Goal: Register for event/course

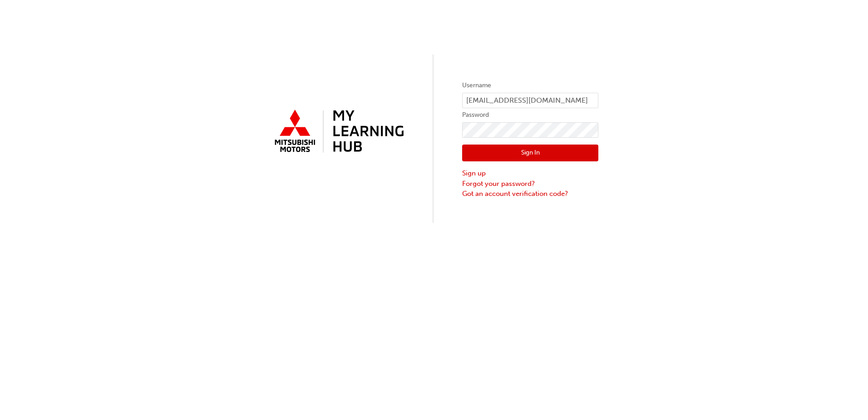
click at [527, 153] on button "Sign In" at bounding box center [530, 152] width 136 height 17
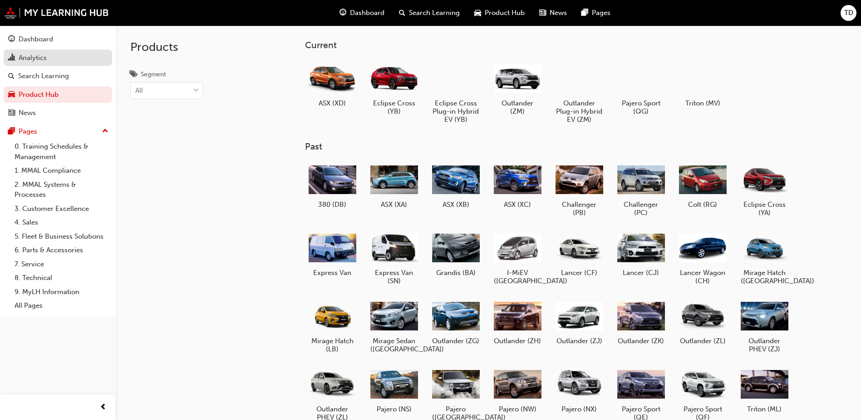
click at [38, 56] on div "Analytics" at bounding box center [33, 58] width 28 height 10
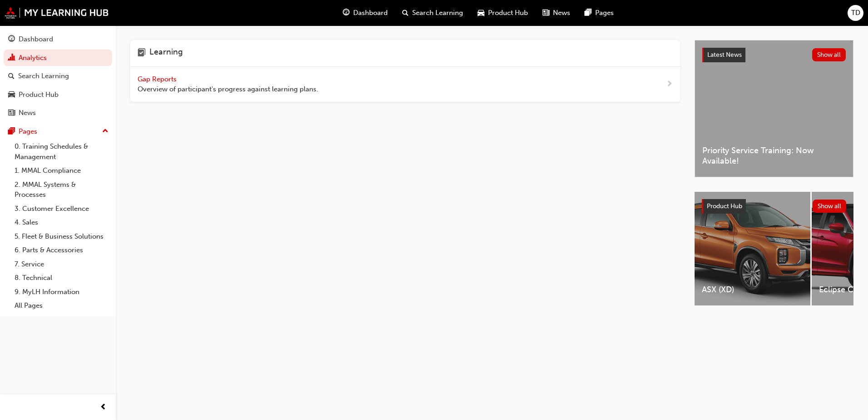
click at [163, 78] on span "Gap Reports" at bounding box center [158, 79] width 41 height 8
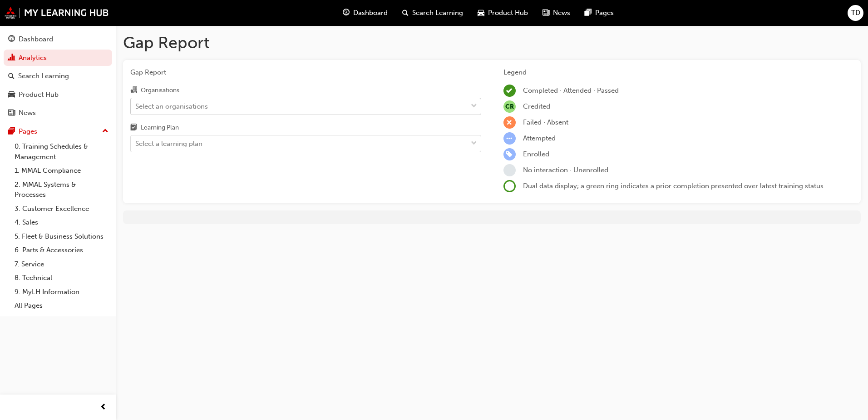
click at [363, 110] on div "Select an organisations" at bounding box center [299, 106] width 337 height 16
click at [136, 109] on input "Organisations Select an organisations" at bounding box center [135, 106] width 1 height 8
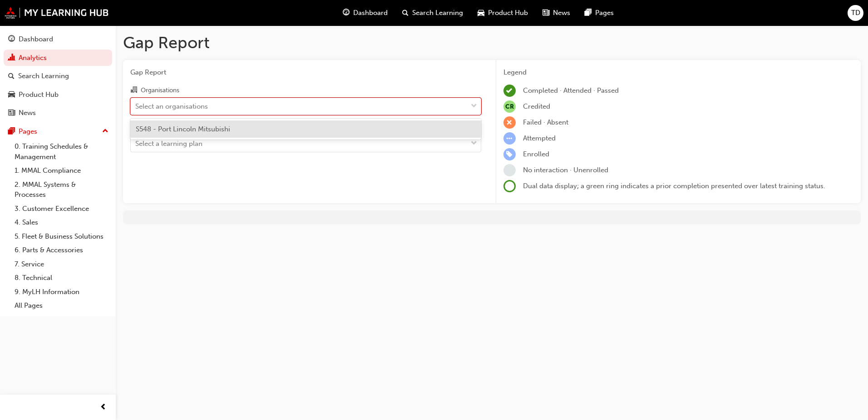
click at [352, 128] on div "S548 - Port Lincoln Mitsubishi" at bounding box center [305, 129] width 351 height 18
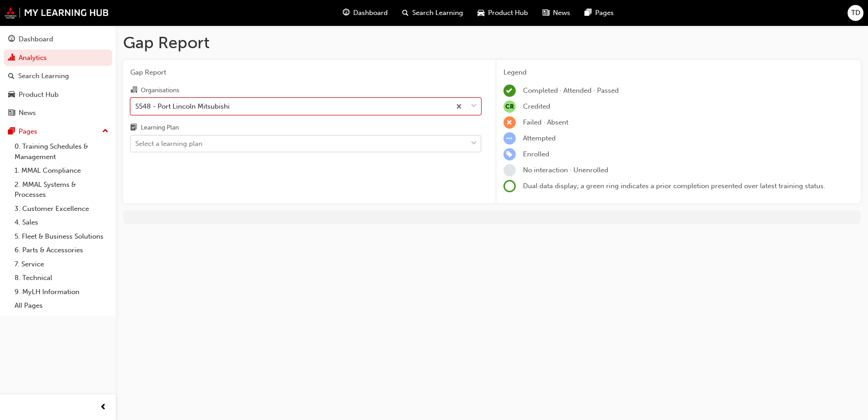
click at [348, 139] on div "Select a learning plan" at bounding box center [299, 144] width 337 height 16
click at [136, 139] on input "Learning Plan Select a learning plan" at bounding box center [135, 143] width 1 height 8
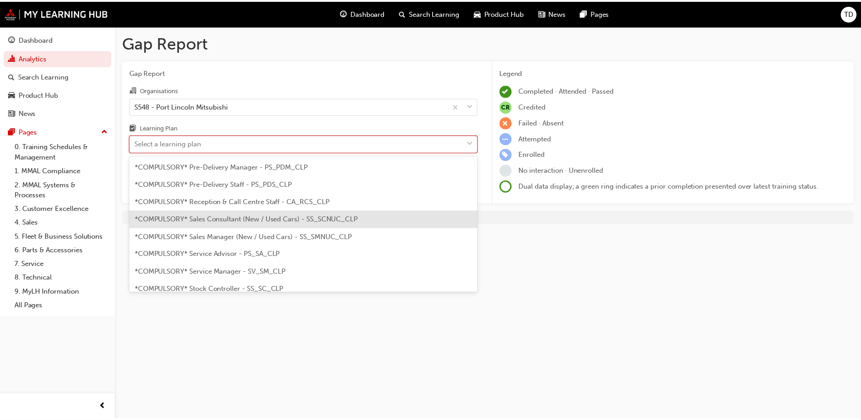
scroll to position [272, 0]
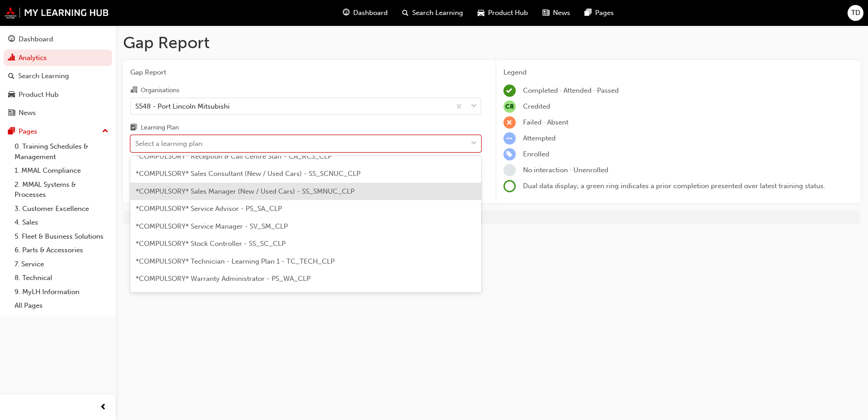
click at [362, 193] on div "*COMPULSORY* Sales Manager (New / Used Cars) - SS_SMNUC_CLP" at bounding box center [305, 192] width 351 height 18
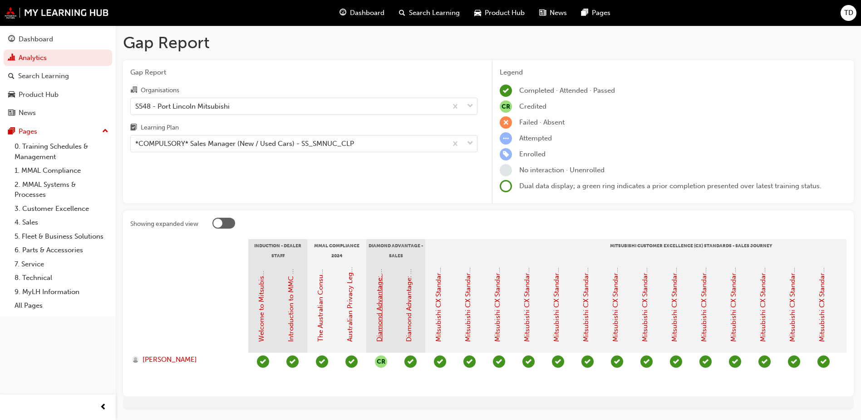
click at [380, 310] on link "Diamond Advantage: Fundamentals" at bounding box center [380, 285] width 8 height 112
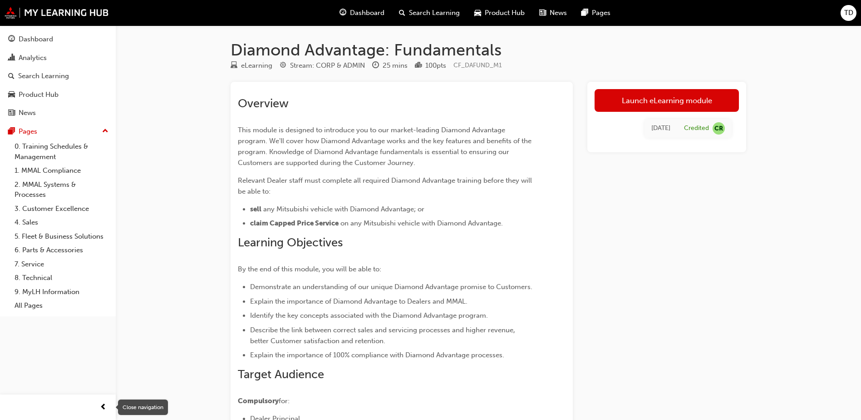
drag, startPoint x: 105, startPoint y: 406, endPoint x: 163, endPoint y: 321, distance: 102.3
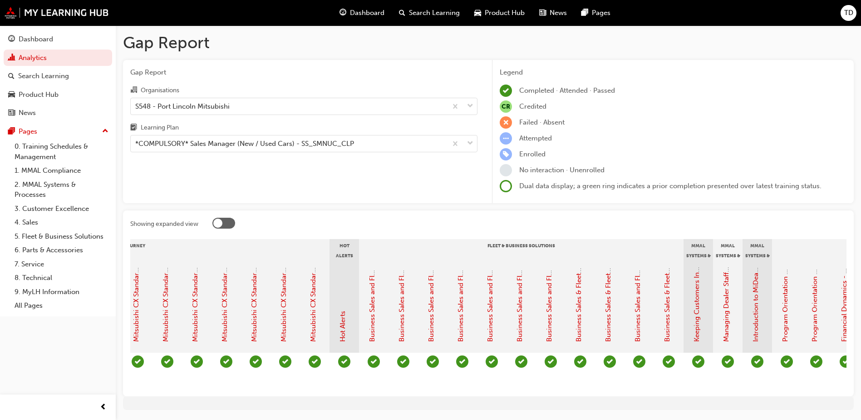
scroll to position [0, 1291]
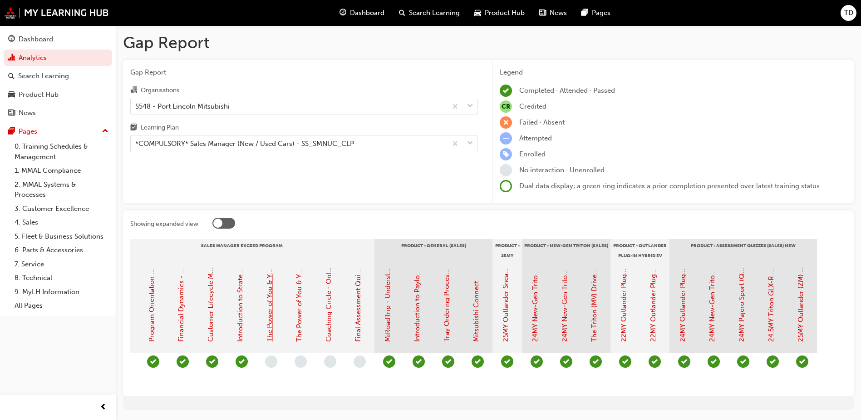
click at [268, 309] on link "The Power of You & Your People - Face to Face Instructor Led Training (Sales Ma…" at bounding box center [270, 178] width 8 height 327
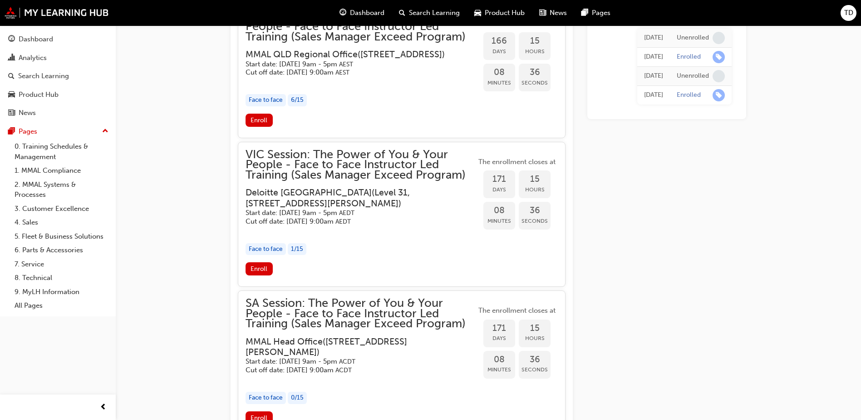
scroll to position [1137, 0]
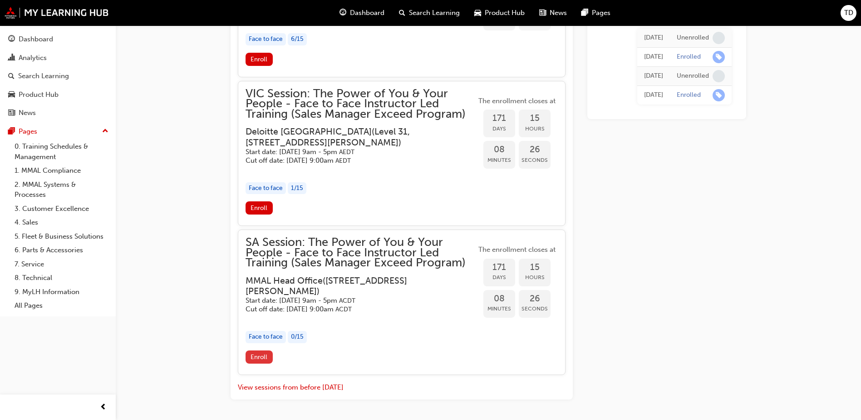
click at [262, 361] on span "Enroll" at bounding box center [259, 357] width 17 height 8
